Goal: Information Seeking & Learning: Learn about a topic

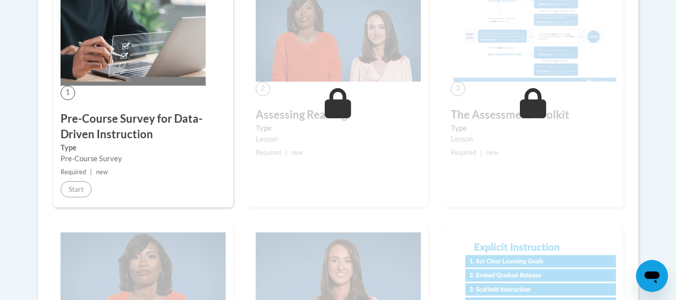
scroll to position [323, 0]
click at [95, 140] on h3 "Pre-Course Survey for Data-Driven Instruction" at bounding box center [143, 127] width 165 height 31
click at [75, 109] on div "1 Pre-Course Survey for Data-Driven Instruction Type Pre-Course Survey Required…" at bounding box center [143, 94] width 180 height 226
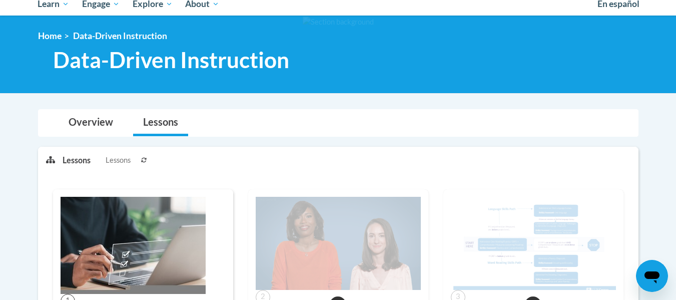
scroll to position [0, 0]
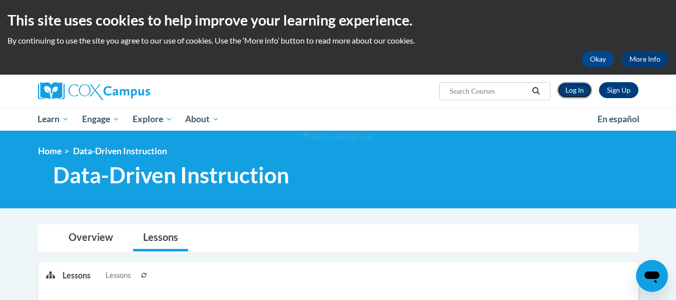
click at [565, 91] on link "Log In" at bounding box center [574, 90] width 35 height 16
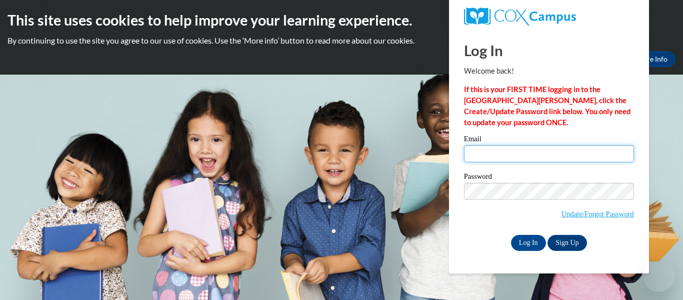
type input "slundy8@students.kennesaw.edu"
click at [525, 160] on input "slundy8@students.kennesaw.edu" at bounding box center [549, 153] width 170 height 17
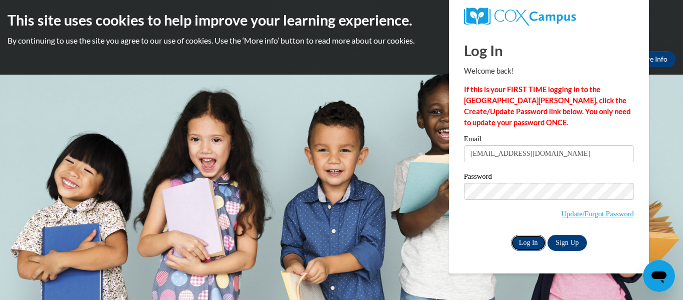
click at [519, 236] on input "Log In" at bounding box center [528, 243] width 35 height 16
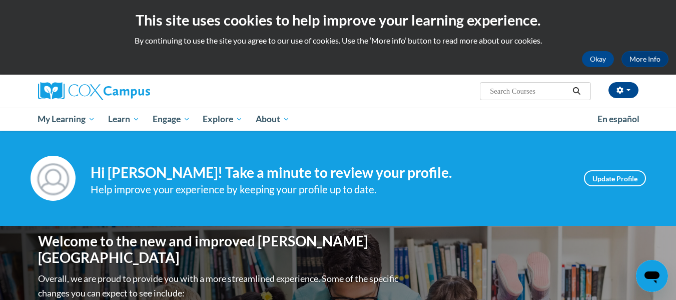
drag, startPoint x: 0, startPoint y: 0, endPoint x: 459, endPoint y: 243, distance: 519.4
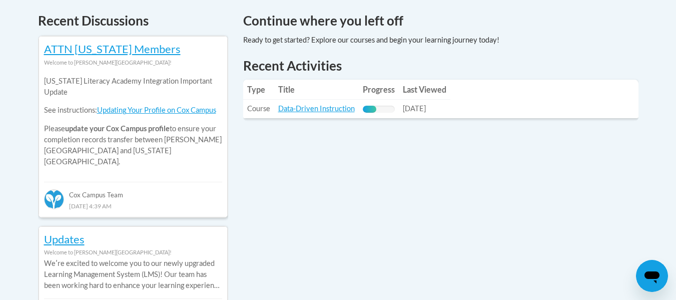
scroll to position [431, 0]
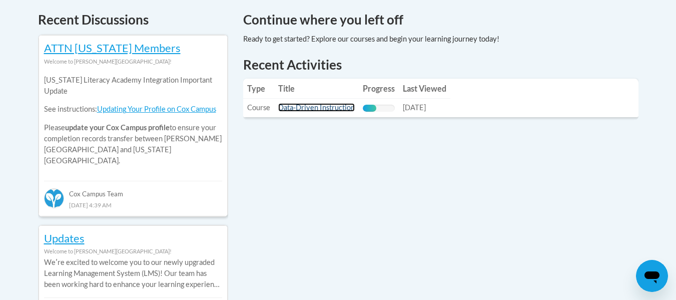
click at [341, 105] on link "Data-Driven Instruction" at bounding box center [316, 107] width 77 height 9
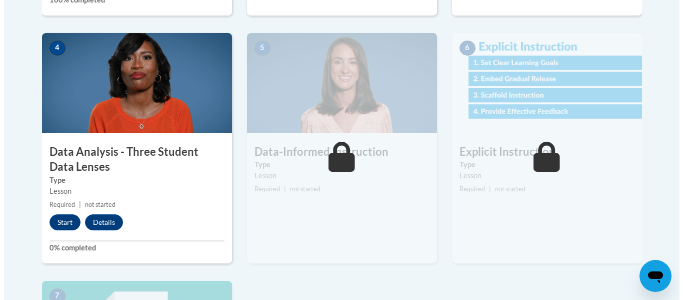
scroll to position [565, 0]
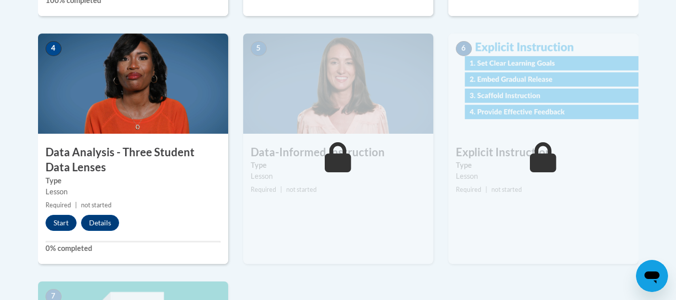
click at [176, 153] on h3 "Data Analysis - Three Student Data Lenses" at bounding box center [133, 160] width 190 height 31
click at [63, 216] on button "Start" at bounding box center [61, 223] width 31 height 16
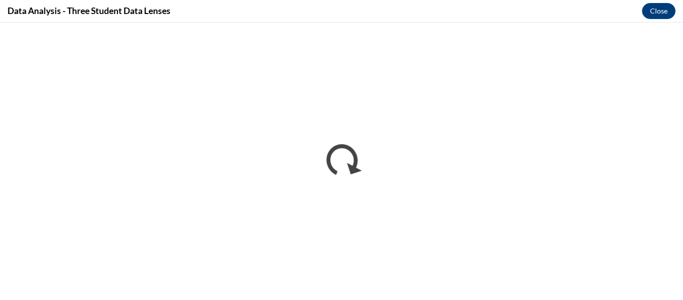
scroll to position [0, 0]
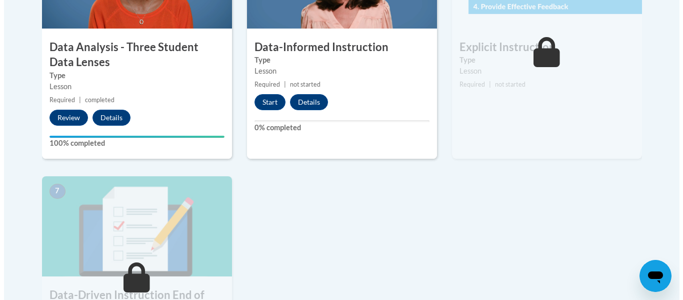
scroll to position [673, 0]
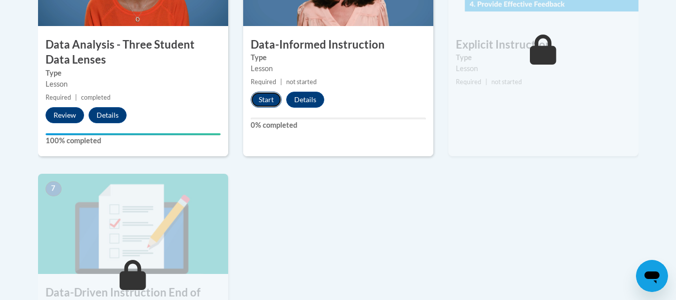
click at [274, 104] on button "Start" at bounding box center [266, 100] width 31 height 16
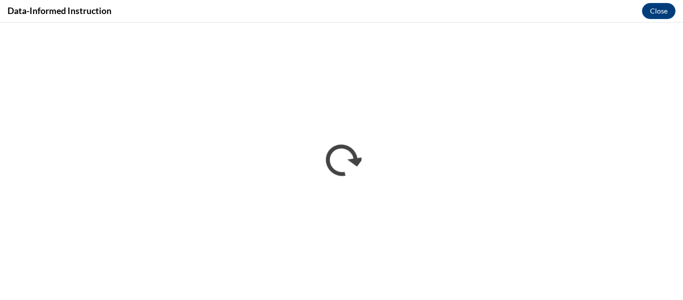
scroll to position [0, 0]
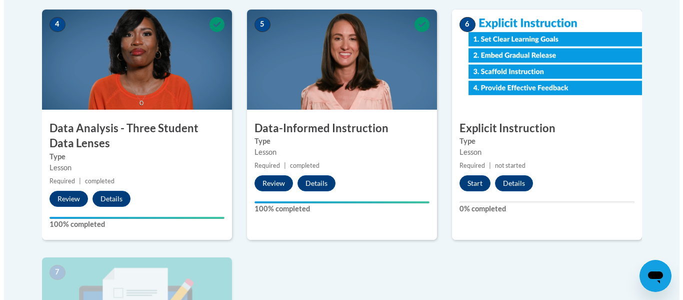
scroll to position [590, 0]
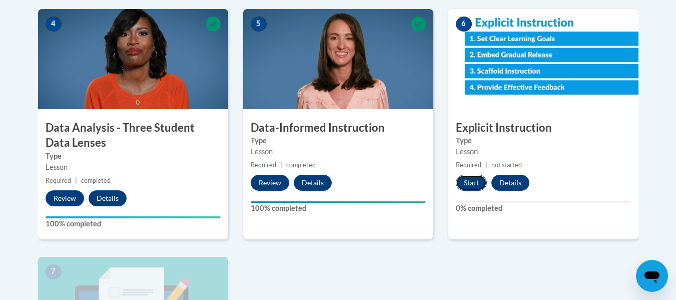
click at [473, 183] on button "Start" at bounding box center [471, 183] width 31 height 16
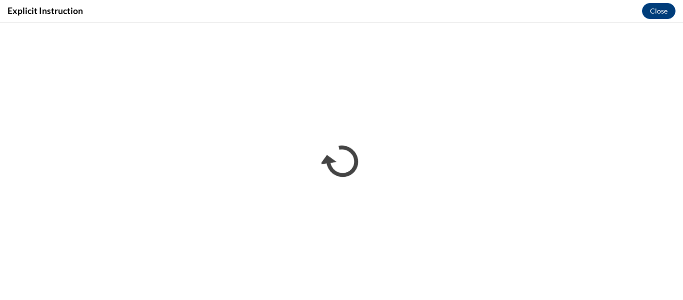
scroll to position [0, 0]
